Goal: Information Seeking & Learning: Learn about a topic

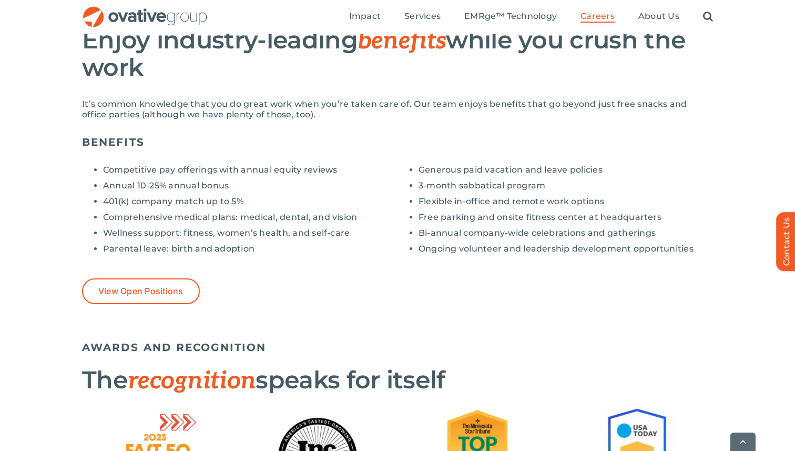
scroll to position [767, 0]
drag, startPoint x: 107, startPoint y: 195, endPoint x: 168, endPoint y: 196, distance: 61.5
click at [169, 198] on ul "Competitive pay offerings with annual equity reviews Annual 10-25% annual bonus…" at bounding box center [240, 208] width 316 height 89
click at [169, 209] on ul "Competitive pay offerings with annual equity reviews Annual 10-25% annual bonus…" at bounding box center [240, 208] width 316 height 89
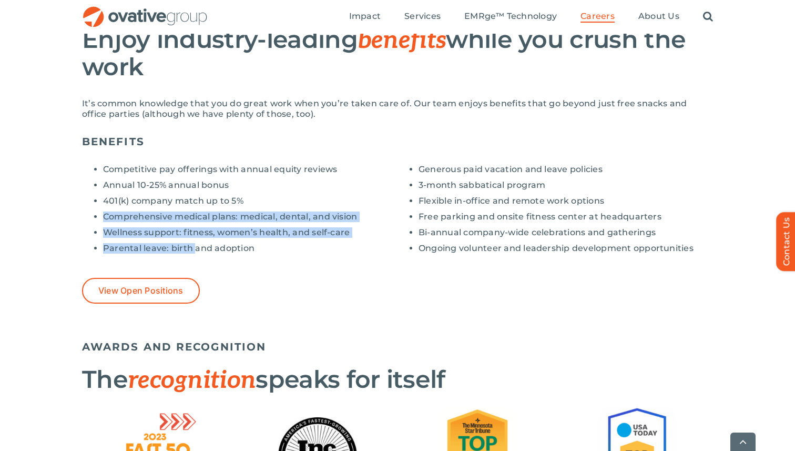
drag, startPoint x: 98, startPoint y: 218, endPoint x: 192, endPoint y: 252, distance: 100.0
click at [195, 252] on ul "Competitive pay offerings with annual equity reviews Annual 10-25% annual bonus…" at bounding box center [240, 208] width 316 height 89
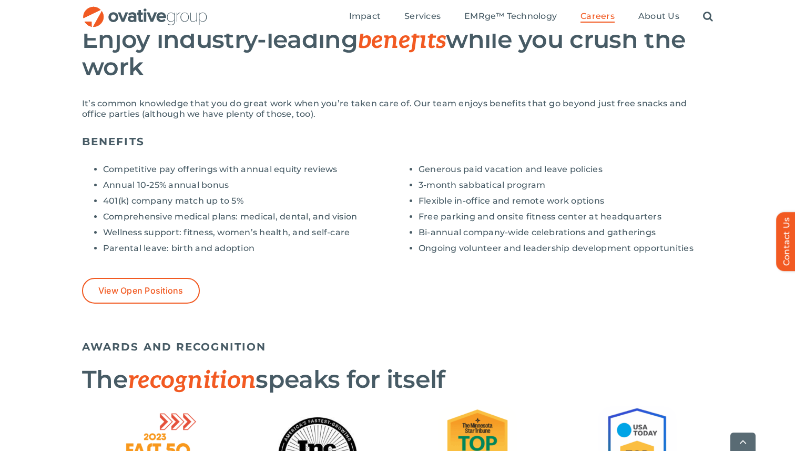
click at [208, 252] on li "Parental leave: birth and adoption" at bounding box center [250, 248] width 294 height 11
click at [473, 184] on li "3-month sabbatical program" at bounding box center [566, 185] width 294 height 11
click at [472, 178] on ul "Generous paid vacation and leave policies 3-month sabbatical program Flexible i…" at bounding box center [556, 208] width 316 height 89
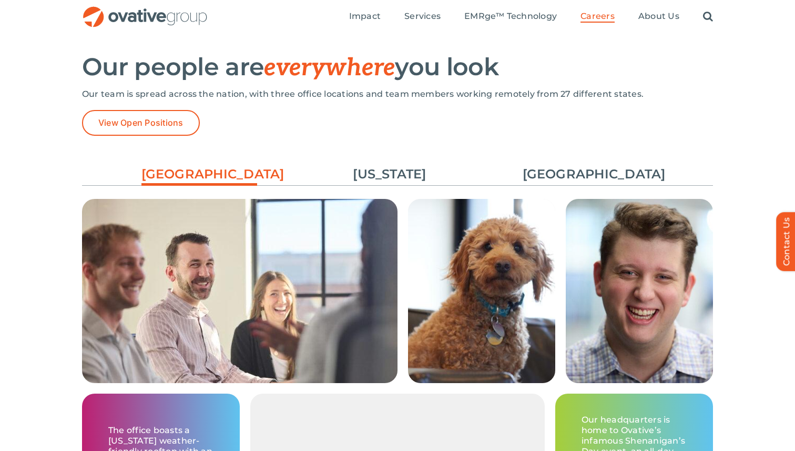
scroll to position [1497, 0]
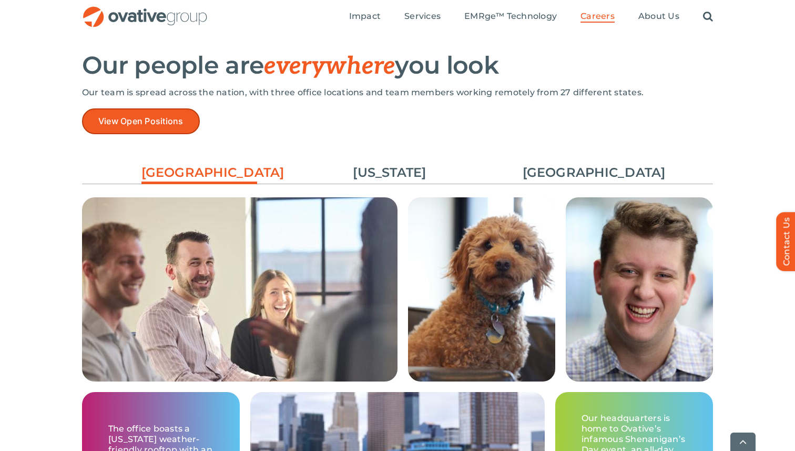
click at [184, 121] on link "View Open Positions" at bounding box center [141, 121] width 118 height 26
